Goal: Information Seeking & Learning: Learn about a topic

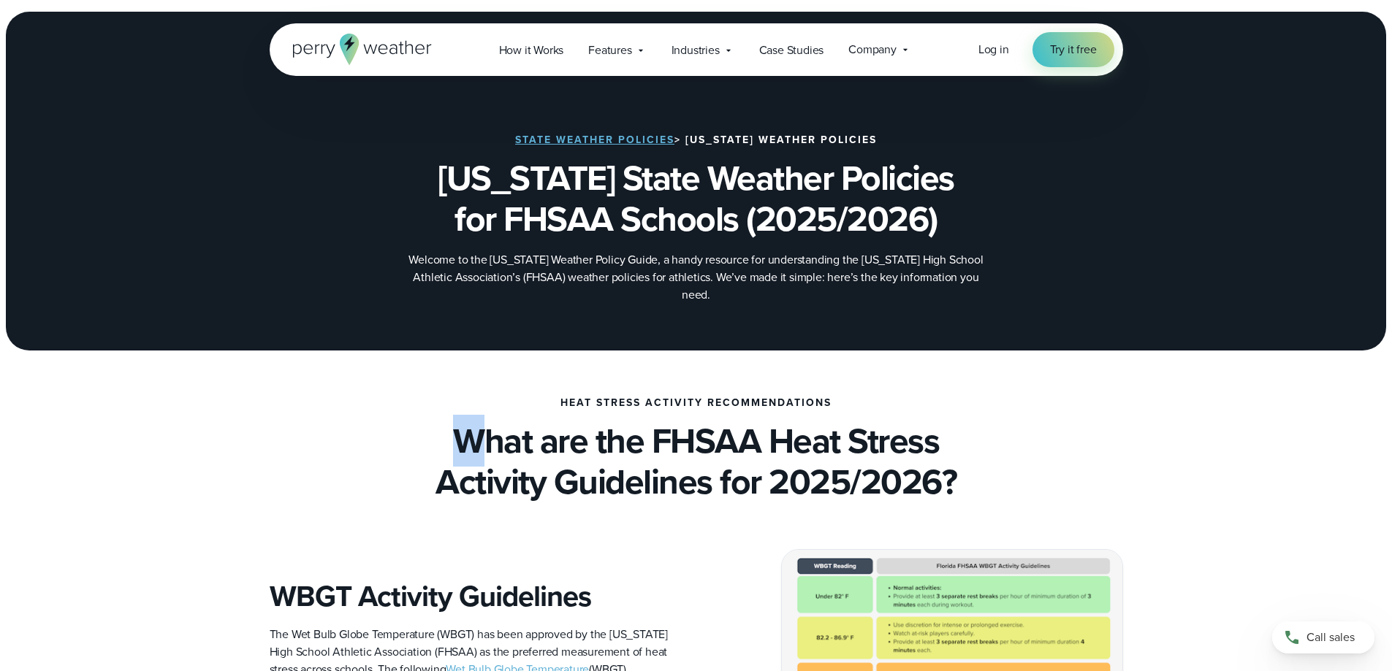
click at [466, 421] on h2 "What are the FHSAA Heat Stress Activity Guidelines for 2025/2026?" at bounding box center [696, 462] width 853 height 82
click at [438, 422] on h2 "What are the FHSAA Heat Stress Activity Guidelines for 2025/2026?" at bounding box center [696, 462] width 853 height 82
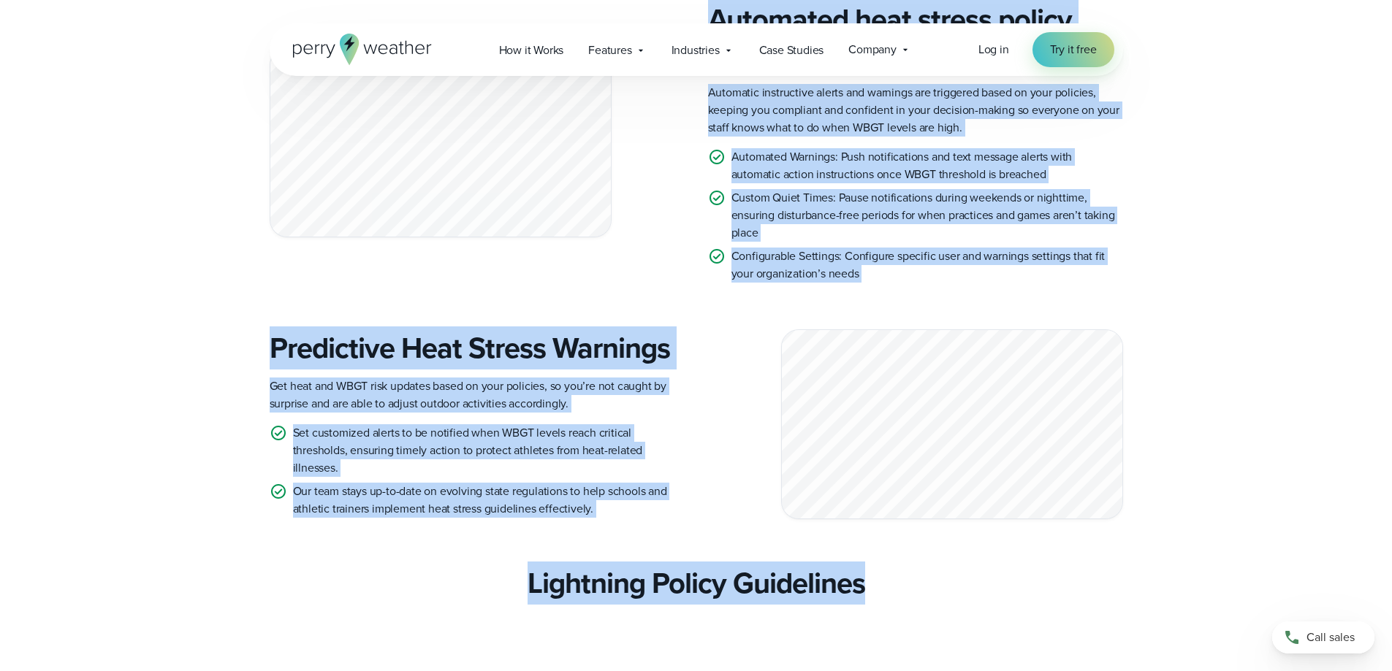
scroll to position [1754, 0]
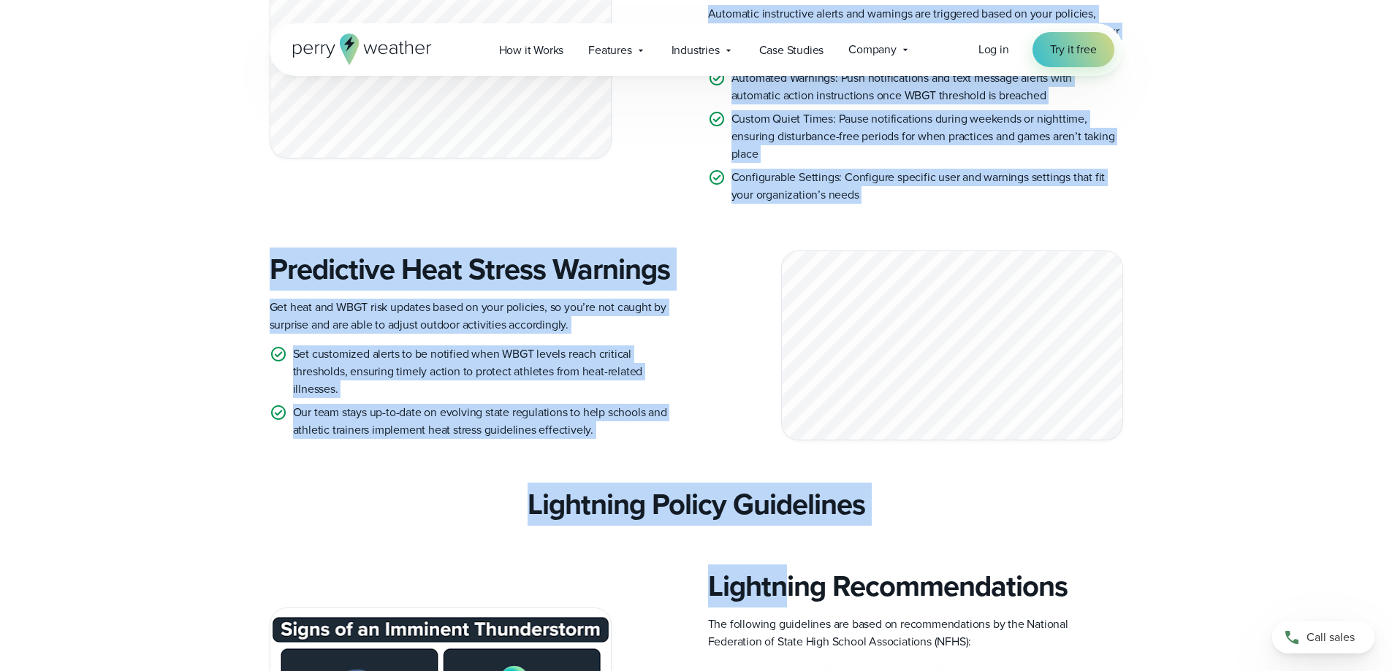
drag, startPoint x: 445, startPoint y: 421, endPoint x: 612, endPoint y: 513, distance: 191.0
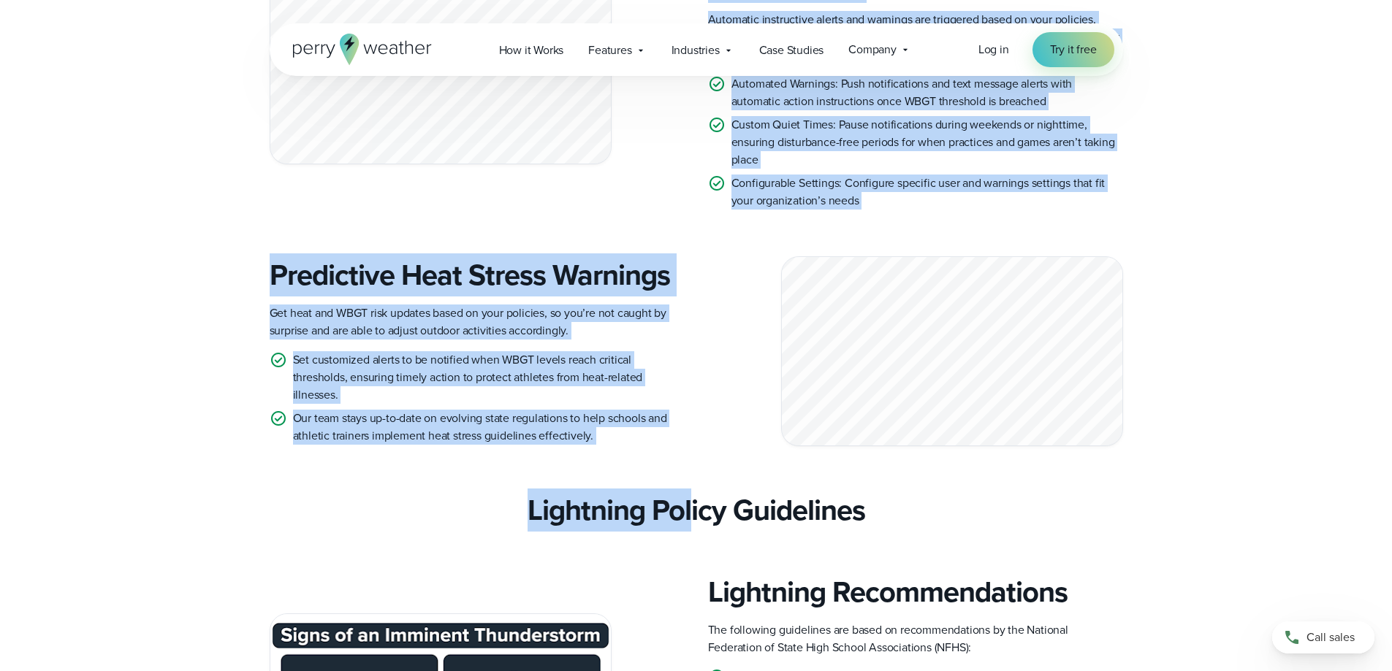
scroll to position [1680, 0]
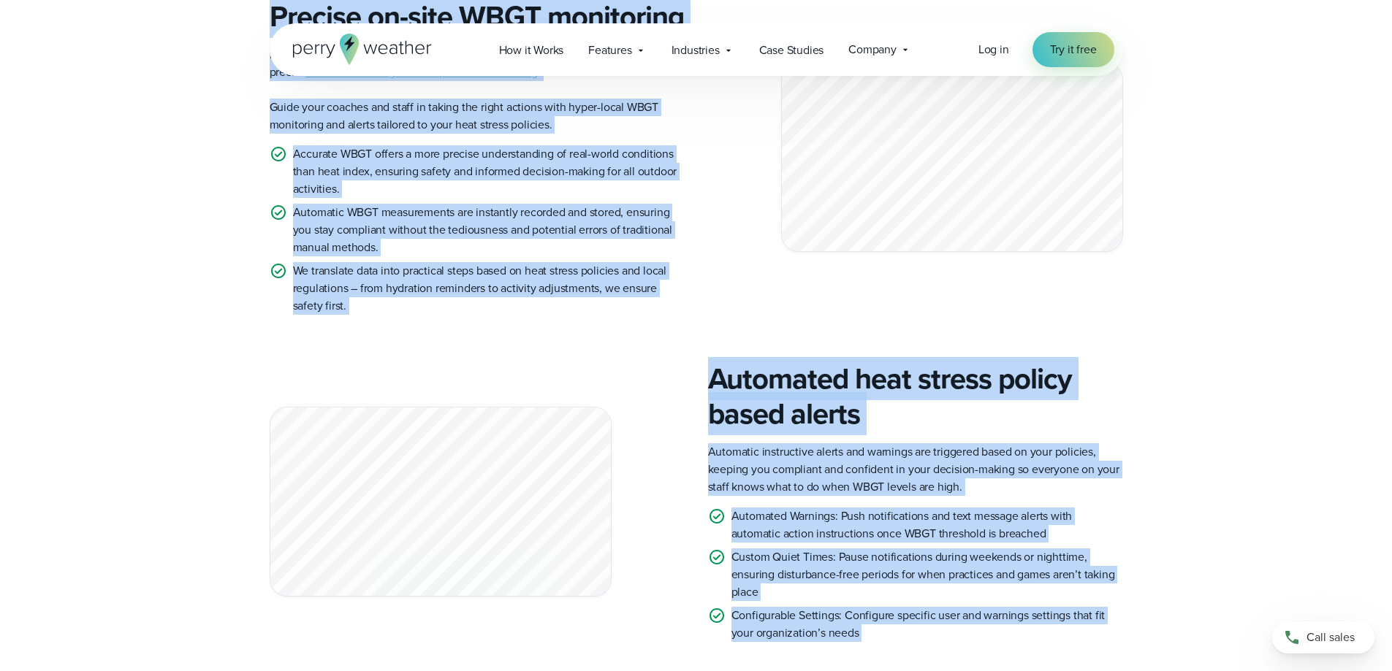
click at [1217, 295] on div "Precise on-site WBGT monitoring For athletic trainers and directors prioritizin…" at bounding box center [696, 157] width 1052 height 316
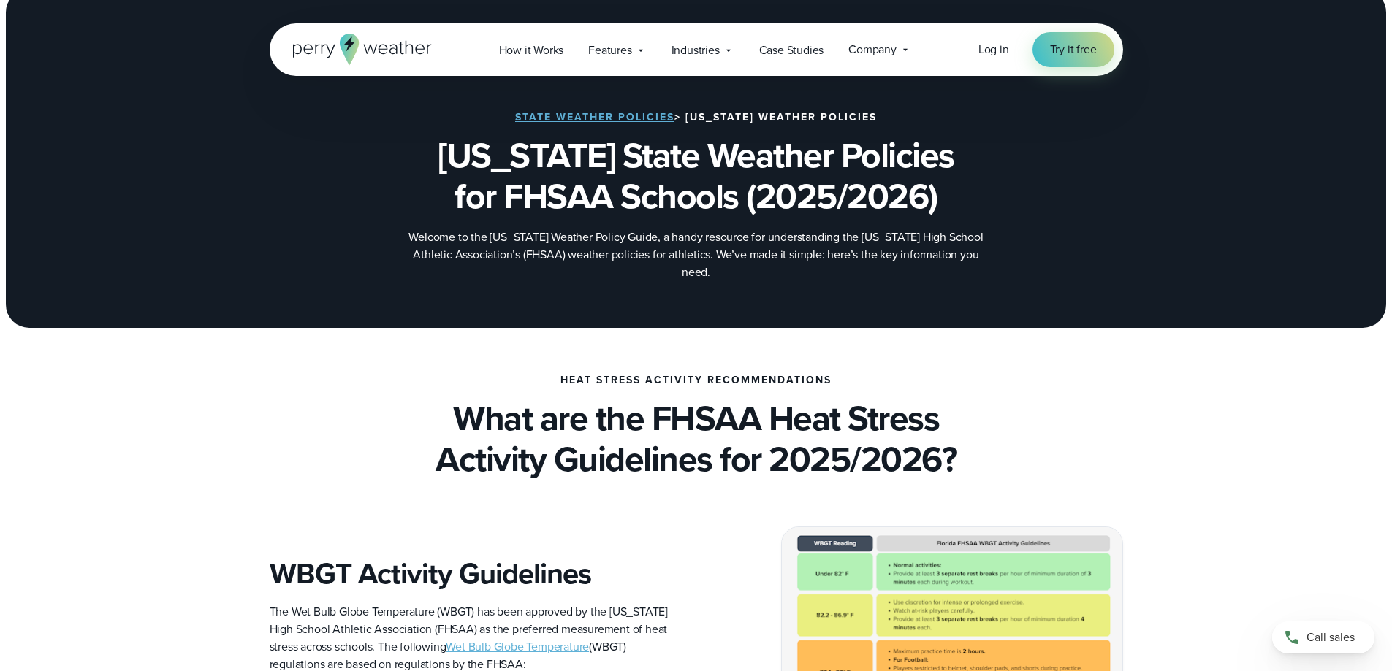
scroll to position [0, 0]
